Goal: Task Accomplishment & Management: Manage account settings

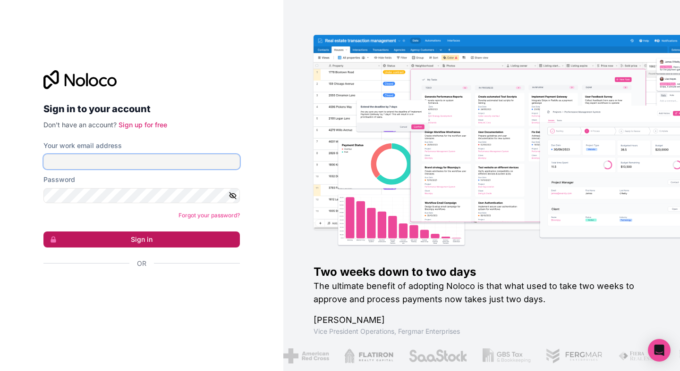
type input "**********"
click at [155, 242] on button "Sign in" at bounding box center [141, 240] width 196 height 16
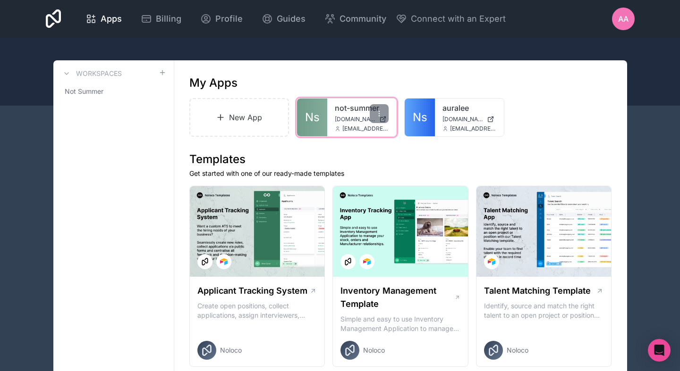
click at [334, 125] on div "not-summer not-summer.noloco.co auralee@notsummer.com" at bounding box center [361, 118] width 69 height 38
click at [318, 119] on span "Ns" at bounding box center [312, 117] width 15 height 15
